Goal: Transaction & Acquisition: Purchase product/service

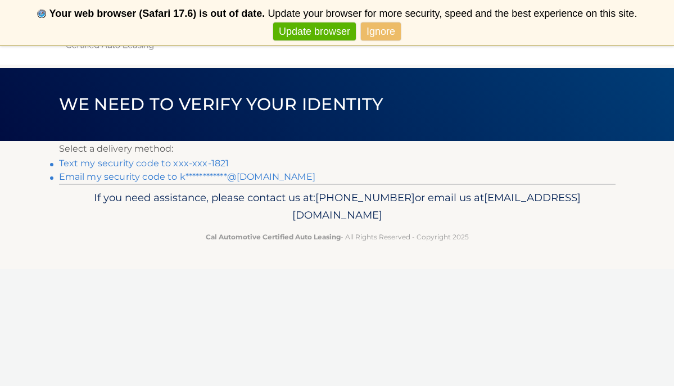
scroll to position [42, 0]
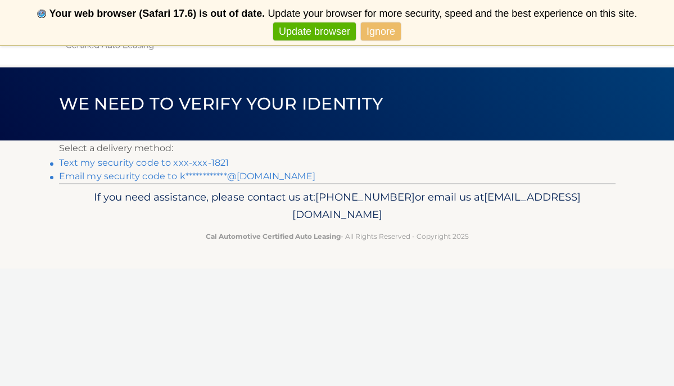
click at [110, 164] on link "Text my security code to xxx-xxx-1821" at bounding box center [144, 162] width 170 height 11
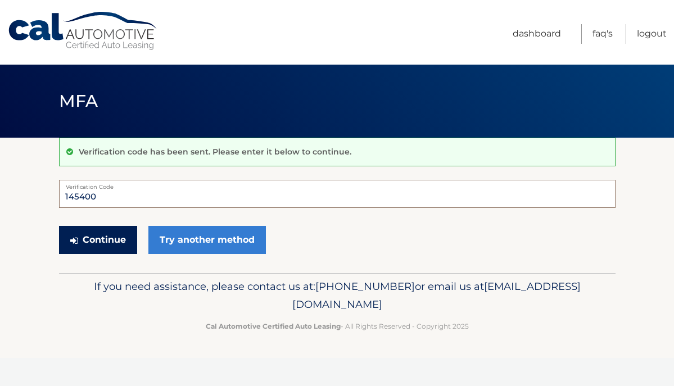
type input "145400"
click at [100, 230] on button "Continue" at bounding box center [98, 240] width 78 height 28
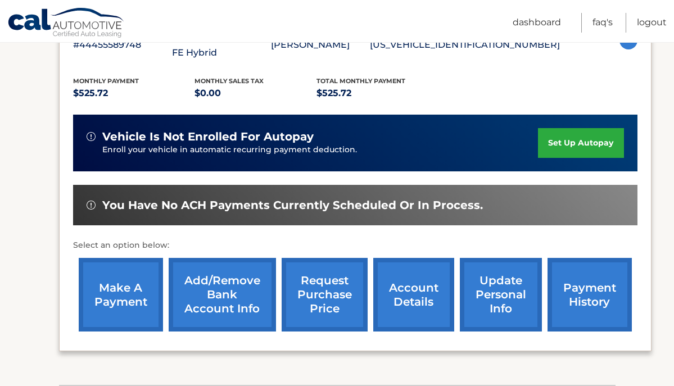
scroll to position [228, 0]
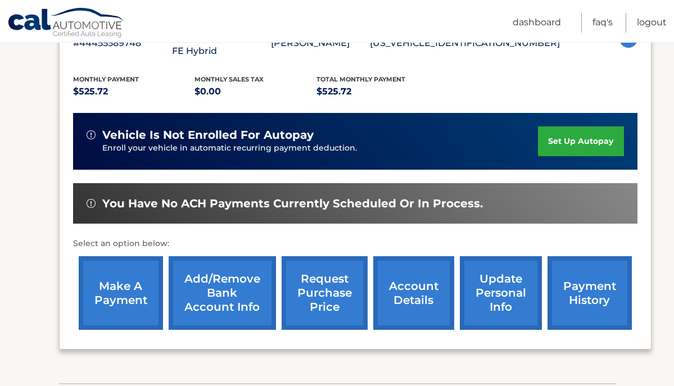
click at [118, 295] on link "make a payment" at bounding box center [121, 293] width 84 height 74
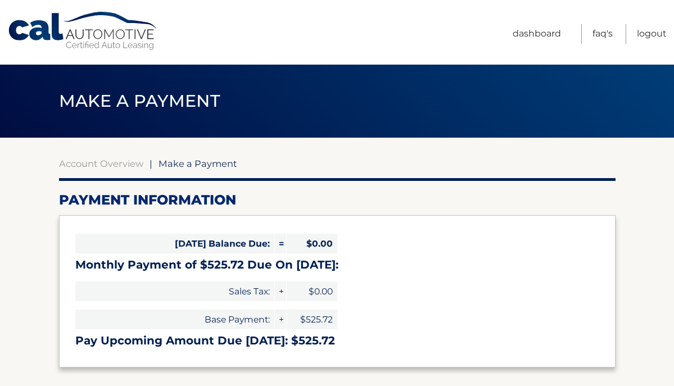
select select "ZTk4N2MzZjAtOTVlZi00ZjI3LTkxNTMtMmUwZjg5YTk3M2I1"
click at [110, 169] on link "Account Overview" at bounding box center [101, 163] width 84 height 11
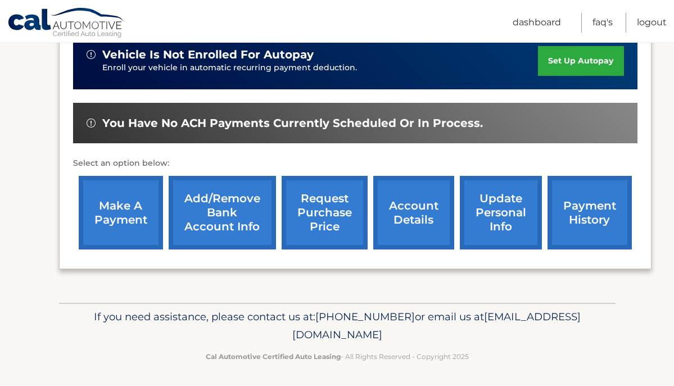
scroll to position [308, 0]
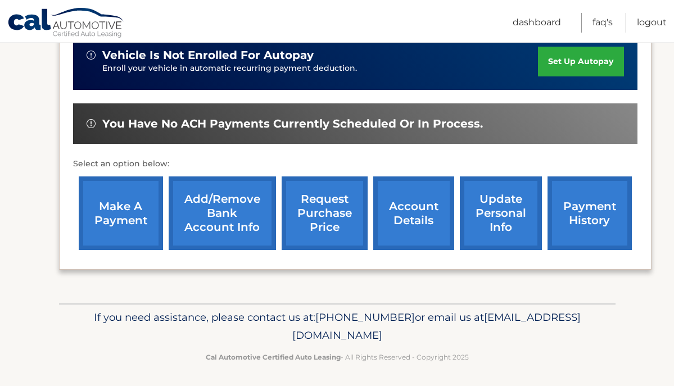
click at [578, 225] on link "payment history" at bounding box center [590, 214] width 84 height 74
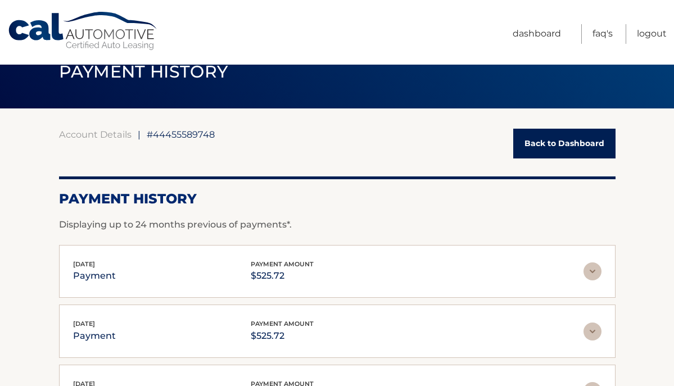
scroll to position [26, 0]
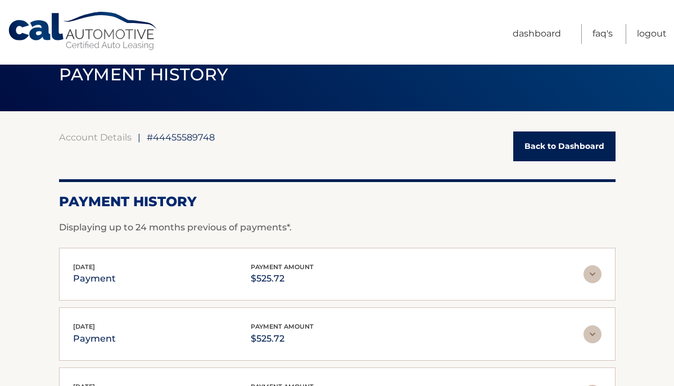
click at [562, 143] on link "Back to Dashboard" at bounding box center [564, 147] width 102 height 30
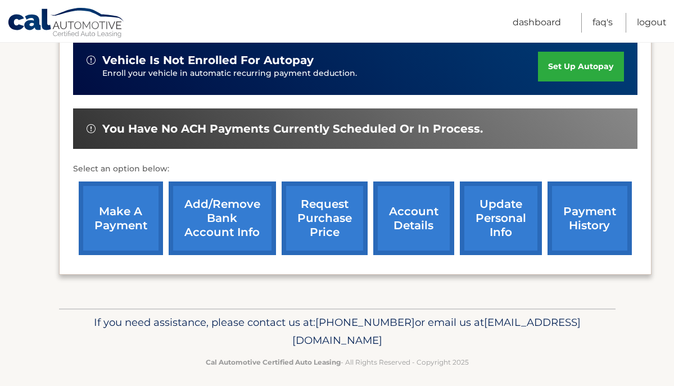
scroll to position [304, 0]
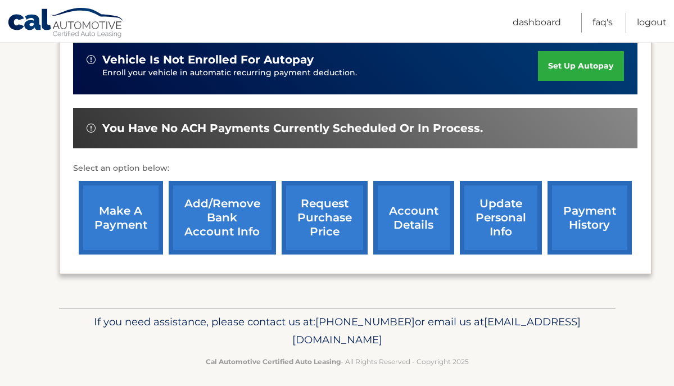
click at [154, 208] on link "make a payment" at bounding box center [121, 218] width 84 height 74
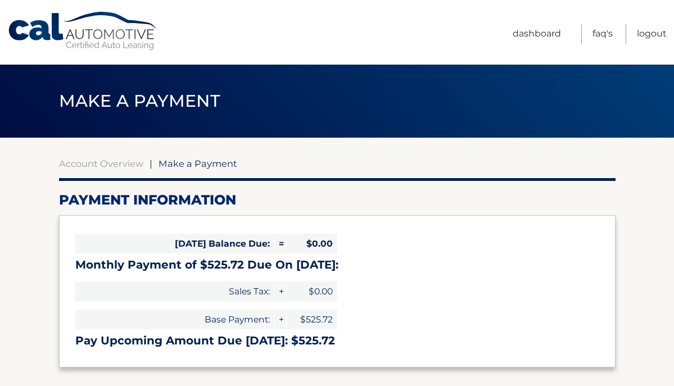
select select "ZTk4N2MzZjAtOTVlZi00ZjI3LTkxNTMtMmUwZjg5YTk3M2I1"
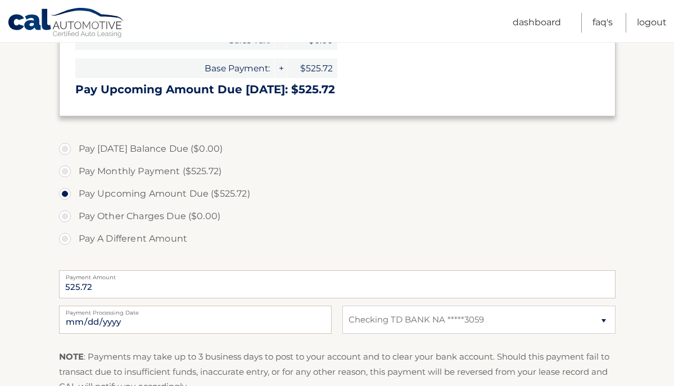
scroll to position [272, 0]
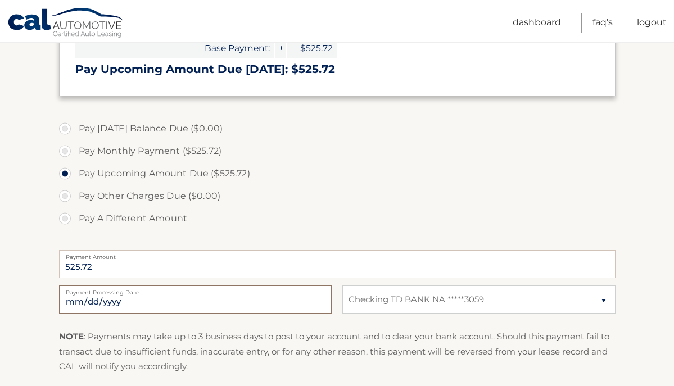
click at [242, 297] on input "2025-10-15" at bounding box center [195, 300] width 273 height 28
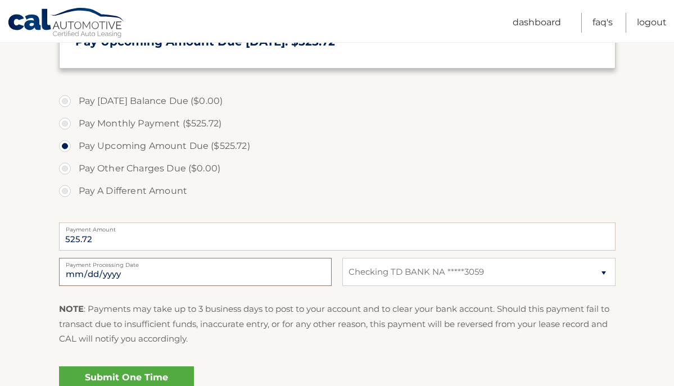
scroll to position [300, 0]
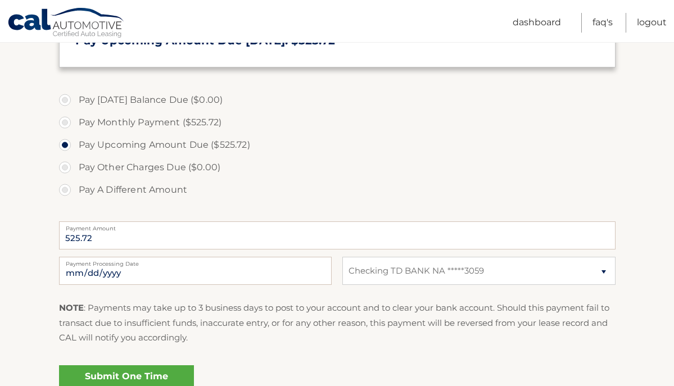
click at [163, 264] on label "Payment Processing Date" at bounding box center [195, 261] width 273 height 9
click at [163, 264] on input "2025-10-15" at bounding box center [195, 271] width 273 height 28
type input "2025-10-19"
click at [202, 314] on p "NOTE : Payments may take up to 3 business days to post to your account and to c…" at bounding box center [337, 323] width 557 height 44
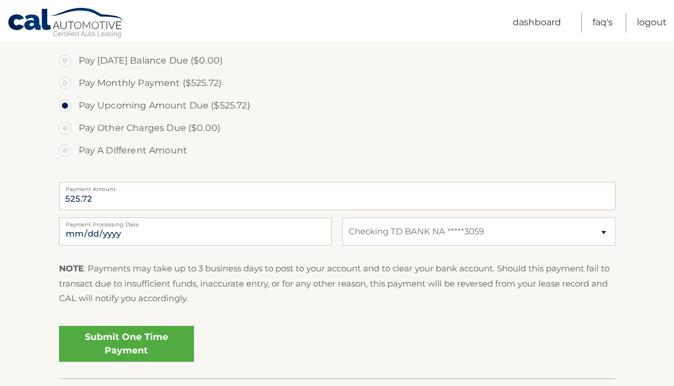
scroll to position [345, 0]
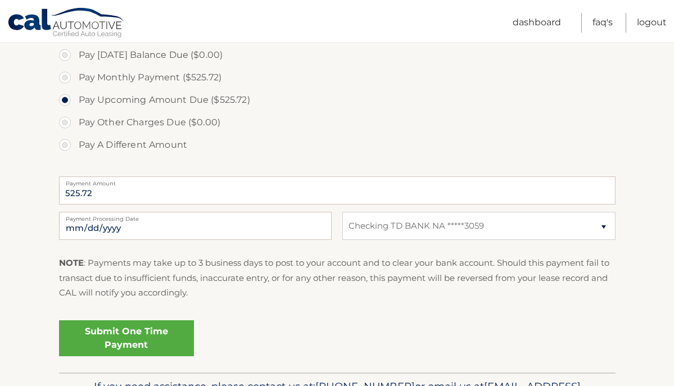
click at [142, 337] on link "Submit One Time Payment" at bounding box center [126, 339] width 135 height 36
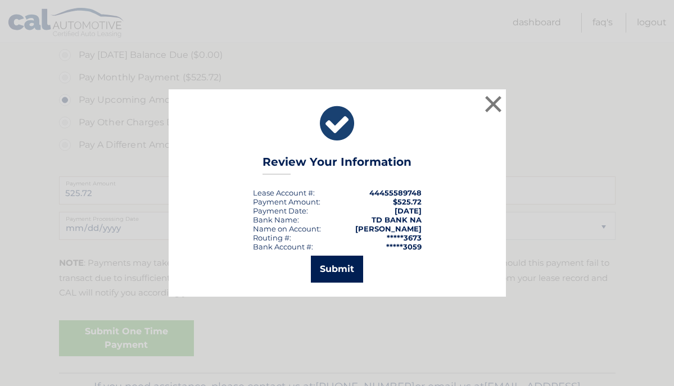
click at [335, 269] on button "Submit" at bounding box center [337, 269] width 52 height 27
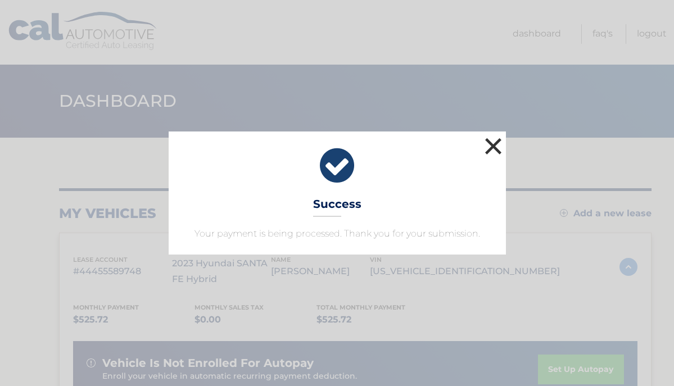
click at [498, 145] on button "×" at bounding box center [493, 146] width 22 height 22
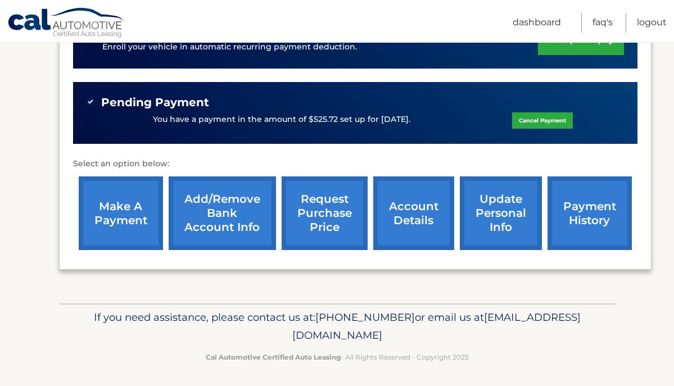
scroll to position [329, 0]
